Goal: Task Accomplishment & Management: Use online tool/utility

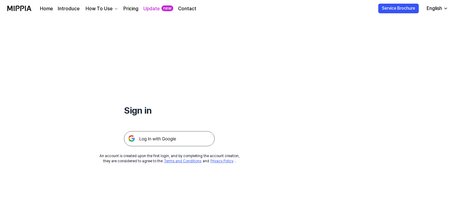
drag, startPoint x: 0, startPoint y: 0, endPoint x: 175, endPoint y: 137, distance: 222.0
click at [175, 137] on img at bounding box center [169, 138] width 91 height 15
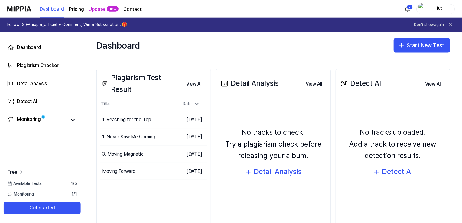
scroll to position [77, 0]
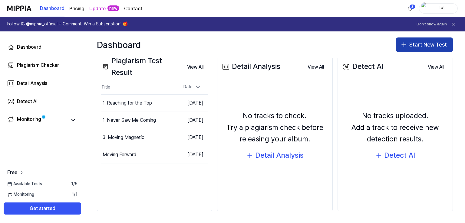
click at [421, 46] on button "Start New Test" at bounding box center [424, 45] width 57 height 15
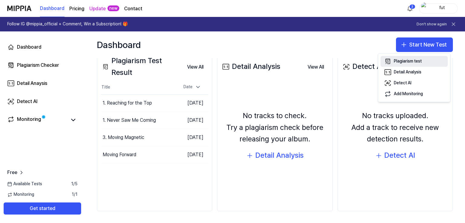
click at [402, 60] on div "Plagiarism test" at bounding box center [408, 61] width 28 height 6
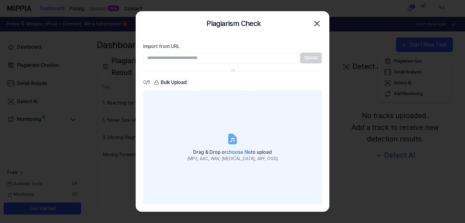
click at [237, 149] on div "Drag & Drop or choose file to upload" at bounding box center [232, 152] width 90 height 8
click at [0, 0] on input "Drag & Drop or choose file to upload (MP3, AAC, WAV, [MEDICAL_DATA], AIFF, OGG)" at bounding box center [0, 0] width 0 height 0
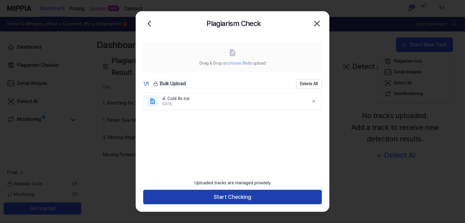
click at [244, 198] on button "Start Checking" at bounding box center [232, 197] width 178 height 15
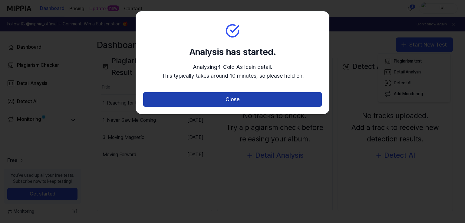
click at [231, 104] on button "Close" at bounding box center [232, 99] width 178 height 15
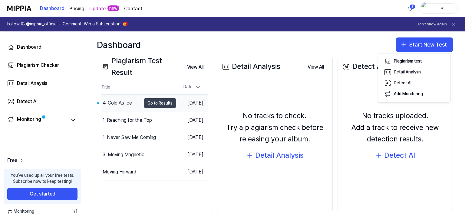
click at [157, 102] on button "Go to Results" at bounding box center [160, 103] width 32 height 10
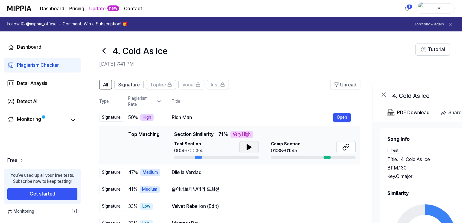
click at [248, 149] on icon at bounding box center [249, 147] width 4 height 5
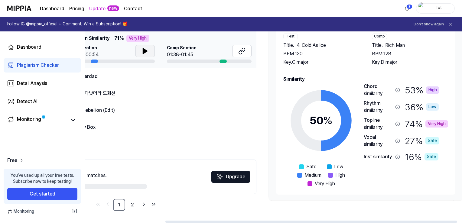
scroll to position [0, 110]
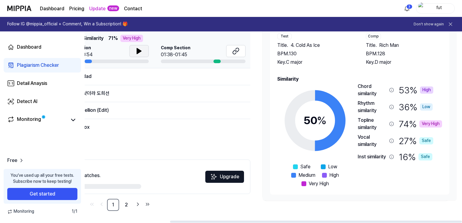
drag, startPoint x: 237, startPoint y: 221, endPoint x: 339, endPoint y: 231, distance: 103.1
click at [339, 223] on div at bounding box center [316, 222] width 292 height 2
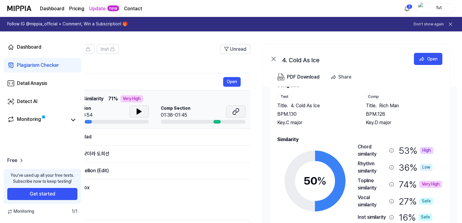
click at [234, 108] on icon at bounding box center [235, 111] width 7 height 7
click at [144, 112] on button at bounding box center [138, 112] width 19 height 12
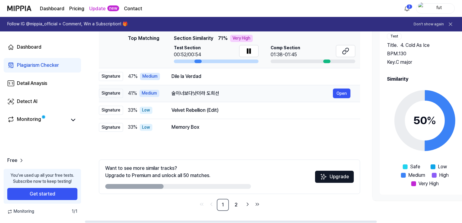
scroll to position [0, 0]
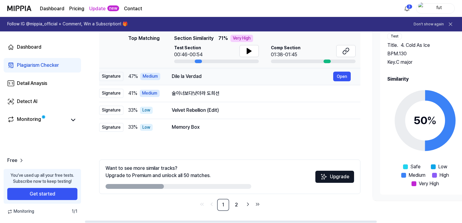
click at [284, 76] on div "Dile la Verdad" at bounding box center [253, 76] width 162 height 7
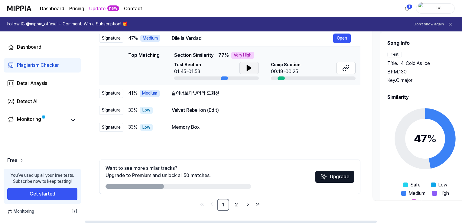
click at [243, 67] on button at bounding box center [249, 68] width 19 height 12
click at [341, 68] on button at bounding box center [345, 68] width 19 height 12
drag, startPoint x: 251, startPoint y: 221, endPoint x: 77, endPoint y: 86, distance: 220.1
click at [229, 221] on div at bounding box center [231, 222] width 292 height 2
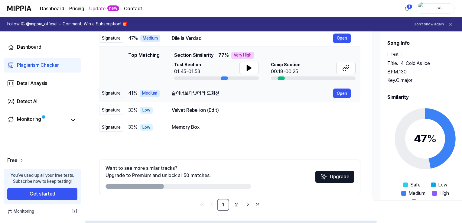
click at [180, 97] on div "술이너보다낫더라 도희선" at bounding box center [253, 93] width 162 height 7
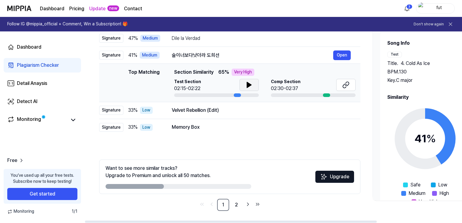
click at [251, 86] on icon at bounding box center [249, 84] width 7 height 7
click at [253, 85] on button at bounding box center [249, 85] width 19 height 12
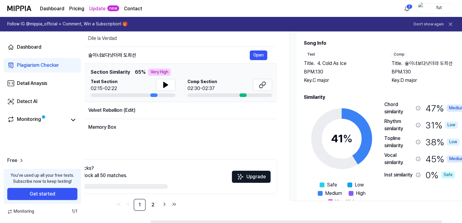
scroll to position [0, 85]
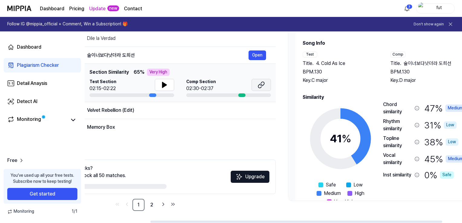
click at [257, 84] on button at bounding box center [261, 85] width 19 height 12
click at [260, 87] on icon at bounding box center [261, 84] width 7 height 7
click at [161, 110] on div "Velvet Rebellion (Edit)" at bounding box center [168, 110] width 162 height 7
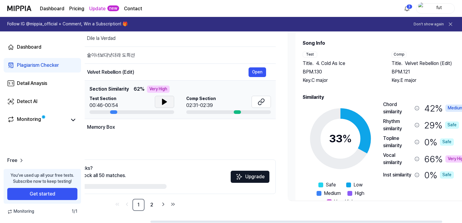
click at [166, 104] on icon at bounding box center [164, 101] width 7 height 7
click at [259, 102] on icon at bounding box center [260, 103] width 4 height 4
click at [150, 128] on div "Memory Box" at bounding box center [168, 127] width 162 height 7
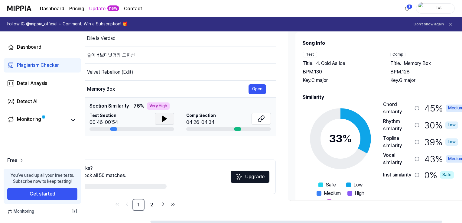
click at [161, 119] on icon at bounding box center [164, 118] width 7 height 7
click at [258, 119] on icon at bounding box center [261, 118] width 7 height 7
click at [136, 144] on div "All Signature Topline Vocal Inst Unread All Signature Topline Vocal Inst Type P…" at bounding box center [145, 97] width 261 height 227
click at [151, 201] on link "2" at bounding box center [152, 205] width 12 height 12
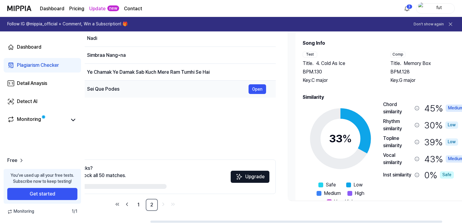
scroll to position [5, 0]
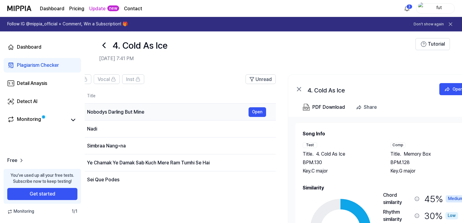
click at [145, 110] on div "Nobodys Darling But Mine" at bounding box center [168, 112] width 162 height 7
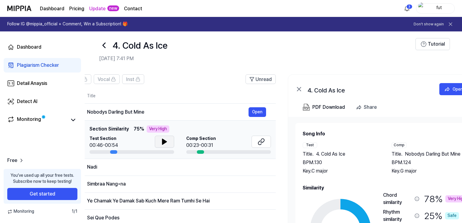
click at [165, 142] on icon at bounding box center [164, 141] width 4 height 5
click at [165, 142] on icon at bounding box center [165, 141] width 1 height 5
click at [256, 141] on button at bounding box center [261, 142] width 19 height 12
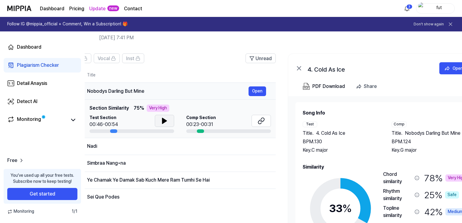
scroll to position [66, 0]
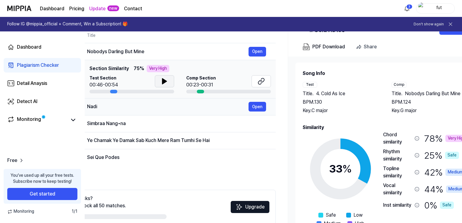
click at [146, 108] on div "Nadi" at bounding box center [168, 106] width 162 height 7
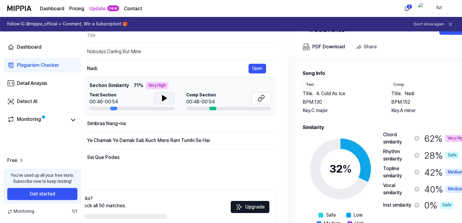
scroll to position [0, 84]
click at [165, 103] on button at bounding box center [164, 98] width 19 height 12
click at [258, 99] on icon at bounding box center [261, 98] width 7 height 7
click at [159, 131] on td "Simbraa Nang•na Open" at bounding box center [177, 123] width 198 height 17
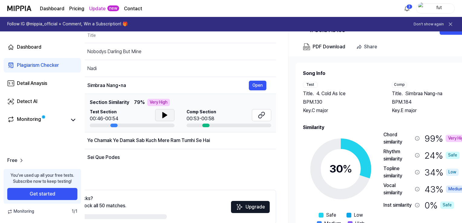
click at [170, 117] on button at bounding box center [164, 115] width 19 height 12
click at [253, 117] on button at bounding box center [261, 115] width 19 height 12
click at [159, 145] on td "Ye Chamak Ye Damak Sab Kuch Mere Ram Tumhi Se Hai Open" at bounding box center [177, 140] width 198 height 17
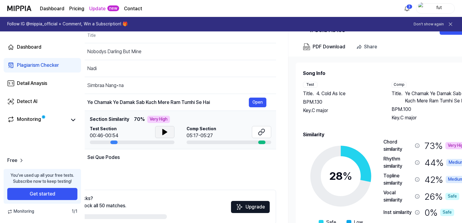
click at [166, 129] on icon at bounding box center [164, 132] width 7 height 7
click at [260, 132] on icon at bounding box center [261, 132] width 7 height 7
click at [147, 153] on div "Sei Que Podes Open" at bounding box center [176, 158] width 179 height 10
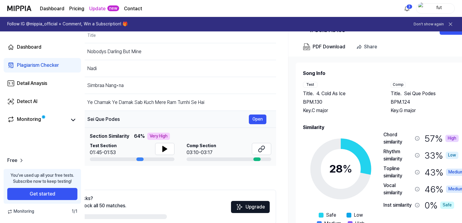
click at [191, 121] on div "Sei Que Podes" at bounding box center [168, 119] width 162 height 7
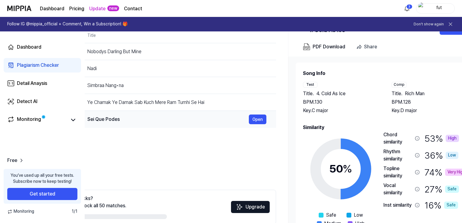
click at [166, 116] on div "Sei Que Podes" at bounding box center [168, 119] width 162 height 7
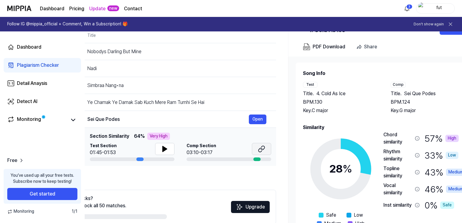
click at [261, 151] on icon at bounding box center [261, 150] width 4 height 4
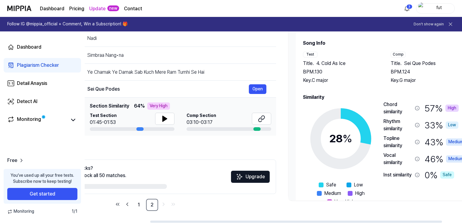
click at [179, 149] on div "All Signature Topline Vocal Inst Unread All Signature Topline Vocal Inst Type P…" at bounding box center [145, 97] width 261 height 227
click at [158, 91] on div "Sei Que Podes" at bounding box center [168, 89] width 162 height 7
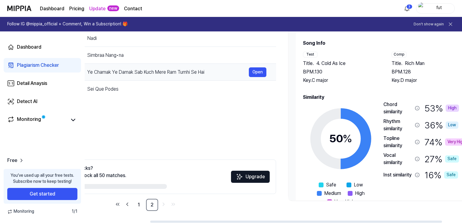
click at [160, 74] on div "Ye Chamak Ye Damak Sab Kuch Mere Ram Tumhi Se Hai" at bounding box center [168, 72] width 162 height 7
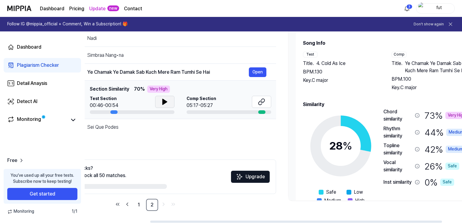
click at [167, 104] on icon at bounding box center [164, 101] width 7 height 7
click at [265, 103] on icon at bounding box center [261, 101] width 7 height 7
